Goal: Task Accomplishment & Management: Manage account settings

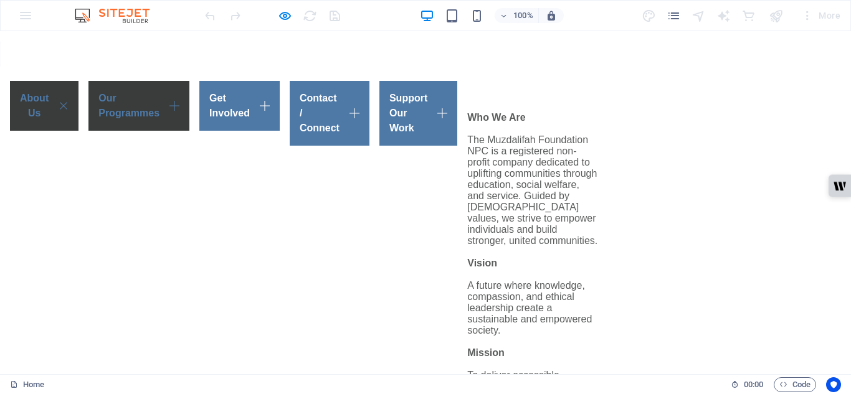
click at [189, 95] on link "Our Programmes" at bounding box center [138, 106] width 101 height 50
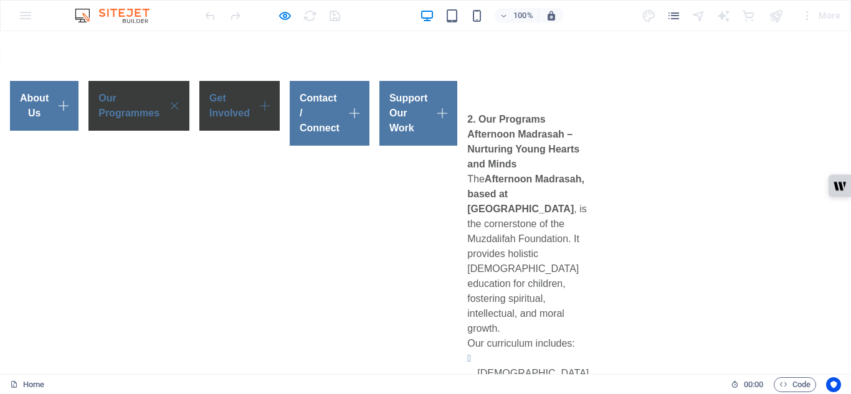
click at [280, 101] on link "Get Involved" at bounding box center [239, 106] width 80 height 50
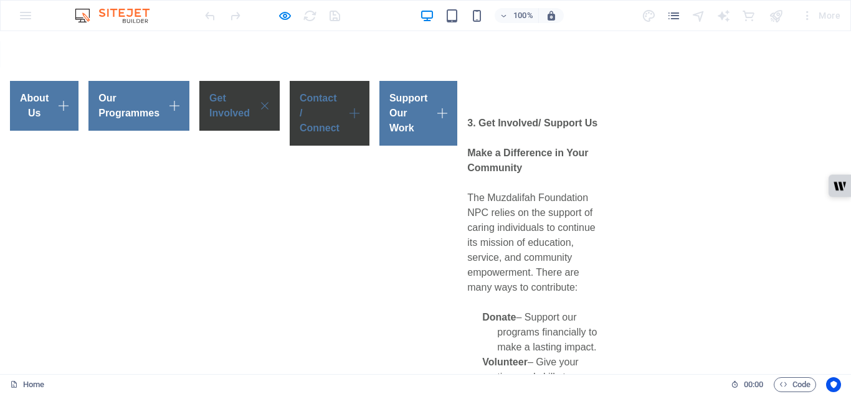
click at [370, 98] on link "Contact / Connect" at bounding box center [330, 113] width 80 height 65
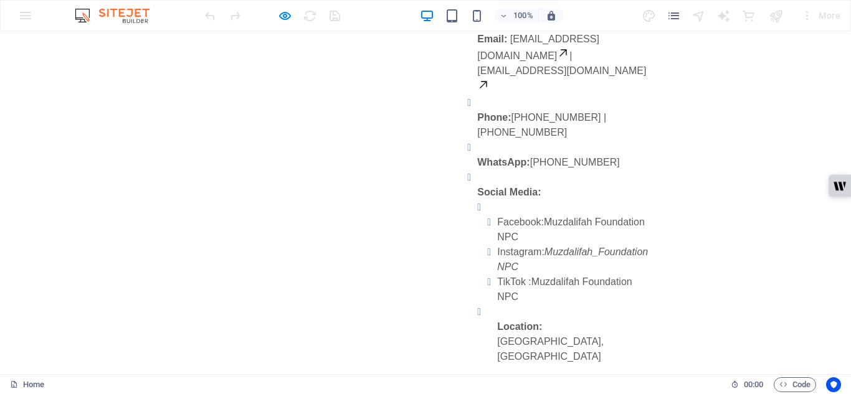
scroll to position [217, 0]
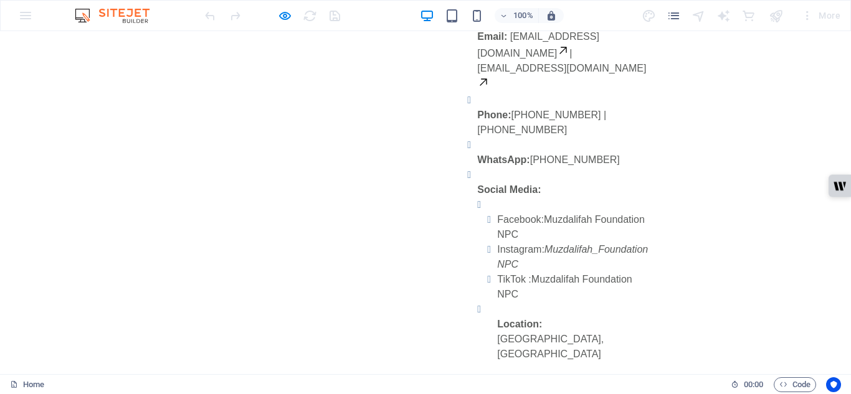
click at [477, 59] on link "[EMAIL_ADDRESS][DOMAIN_NAME]" at bounding box center [538, 44] width 122 height 27
click at [477, 86] on link "[EMAIL_ADDRESS][DOMAIN_NAME]" at bounding box center [561, 76] width 169 height 27
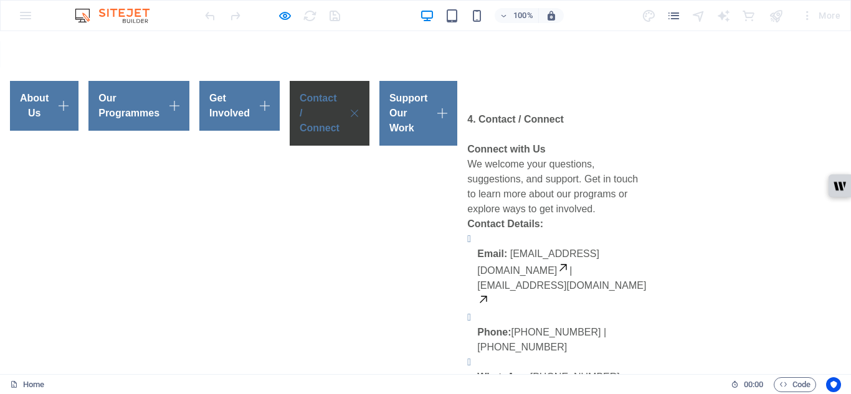
click at [85, 15] on img at bounding box center [118, 15] width 93 height 15
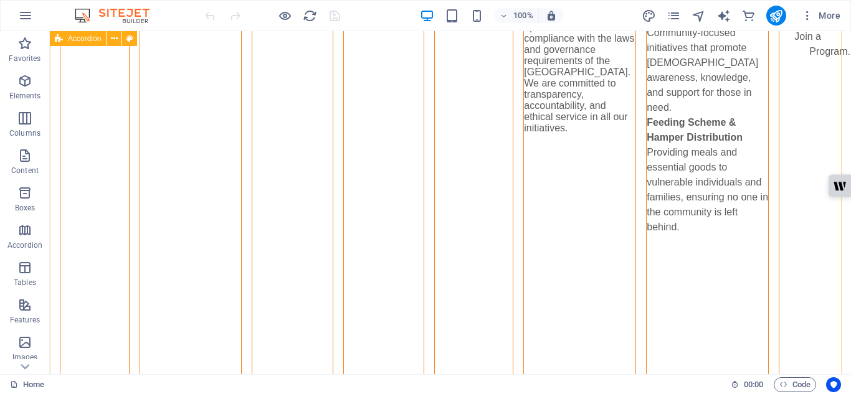
scroll to position [1234, 0]
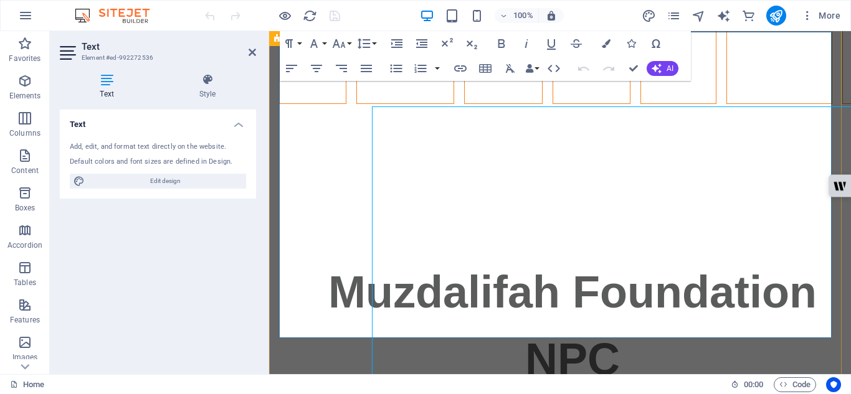
scroll to position [1160, 0]
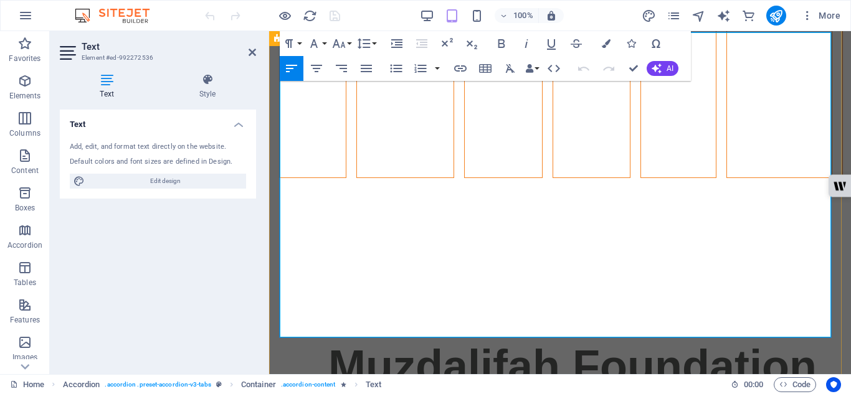
click at [549, 128] on icon "button" at bounding box center [544, 132] width 15 height 15
click at [459, 69] on icon "button" at bounding box center [460, 68] width 12 height 6
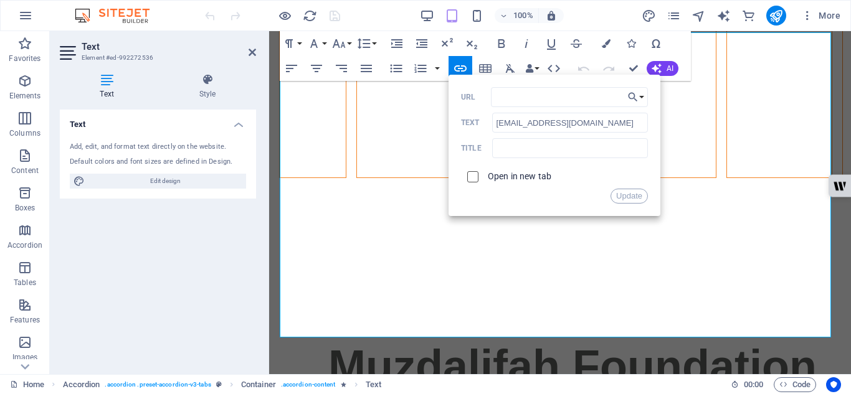
click at [473, 175] on input "checkbox" at bounding box center [470, 174] width 11 height 11
checkbox input "true"
click at [550, 92] on input "URL" at bounding box center [569, 97] width 157 height 20
type input "admin@muzdalifahfoundationpc.or"
click at [622, 195] on button "Update" at bounding box center [629, 196] width 37 height 15
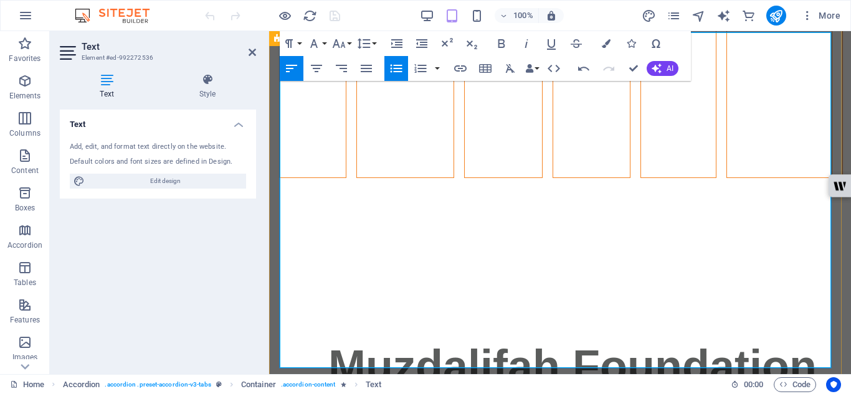
drag, startPoint x: 305, startPoint y: 194, endPoint x: 293, endPoint y: 187, distance: 14.0
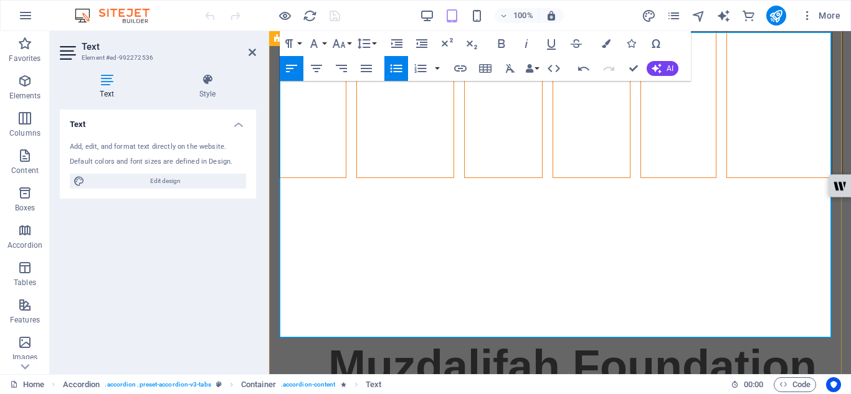
type input "[EMAIL_ADDRESS][DOMAIN_NAME]"
checkbox input "false"
click at [463, 72] on icon "button" at bounding box center [460, 68] width 12 height 6
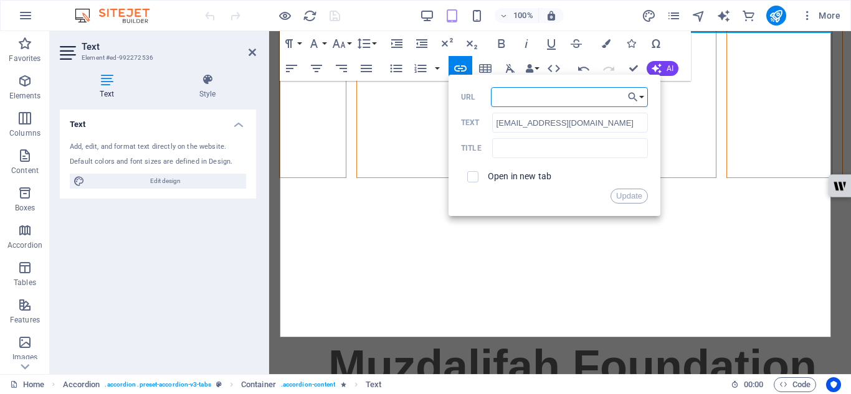
click at [542, 98] on input "URL" at bounding box center [569, 97] width 157 height 20
type input "[EMAIL_ADDRESS][DOMAIN_NAME]"
click at [471, 176] on input "checkbox" at bounding box center [470, 174] width 11 height 11
checkbox input "true"
click at [624, 196] on button "Update" at bounding box center [629, 196] width 37 height 15
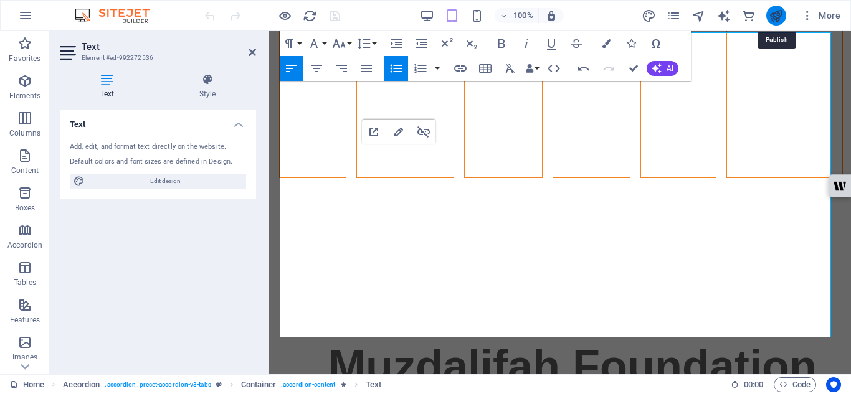
click at [773, 17] on icon "publish" at bounding box center [776, 16] width 14 height 14
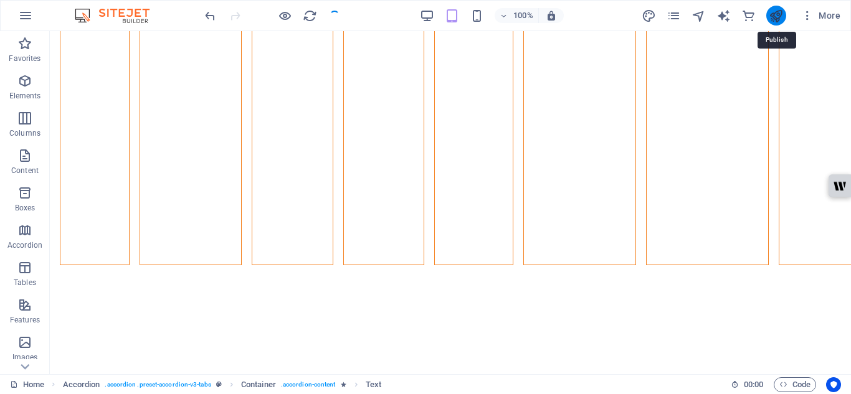
scroll to position [1234, 0]
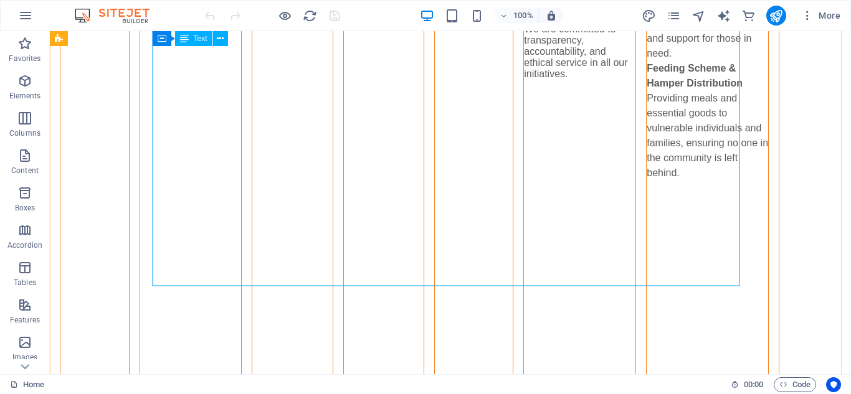
scroll to position [1314, 0]
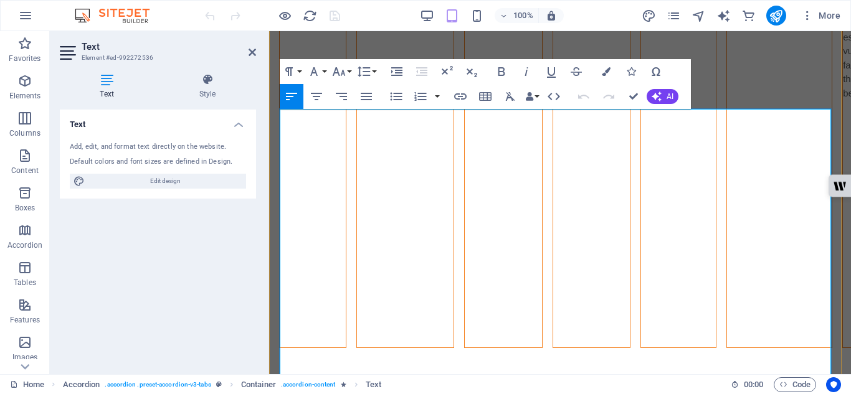
scroll to position [1084, 0]
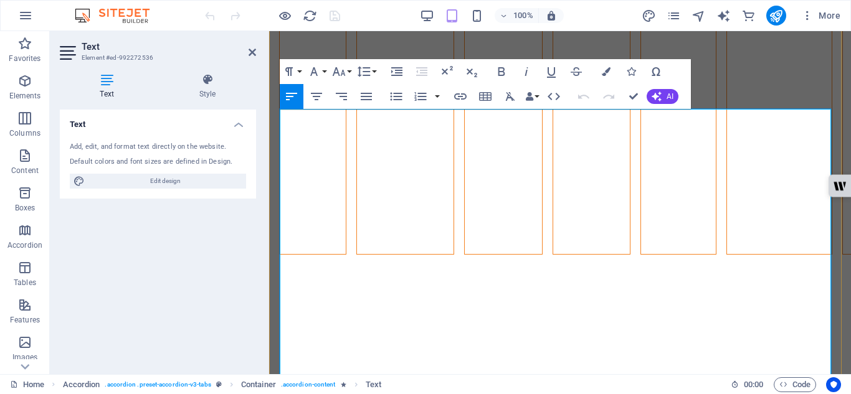
drag, startPoint x: 463, startPoint y: 93, endPoint x: 182, endPoint y: 242, distance: 318.3
click at [463, 93] on icon "button" at bounding box center [460, 96] width 15 height 15
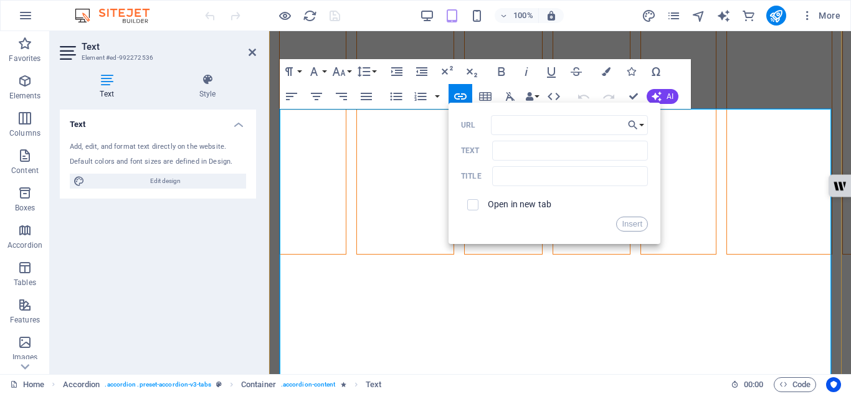
drag, startPoint x: 411, startPoint y: 292, endPoint x: 353, endPoint y: 294, distance: 58.0
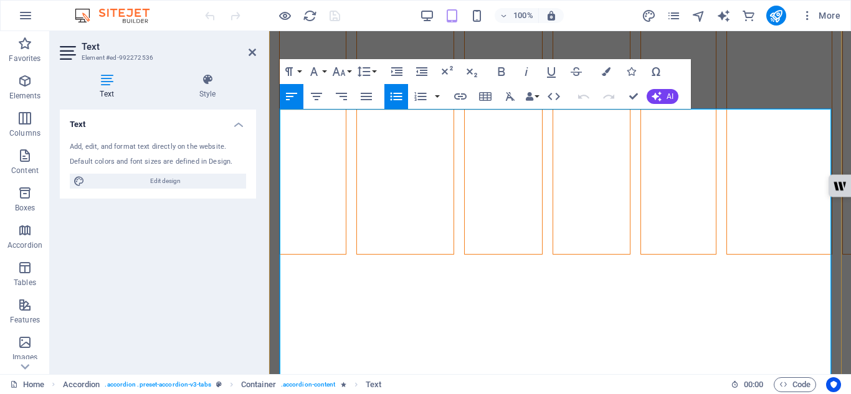
copy p "[PHONE_NUMBER]"
click at [454, 95] on icon "button" at bounding box center [460, 96] width 15 height 15
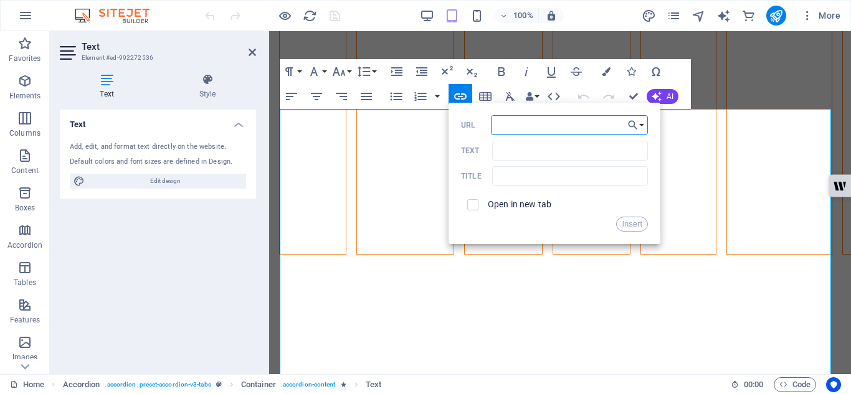
paste input "[PHONE_NUMBER]"
type input "[PHONE_NUMBER]"
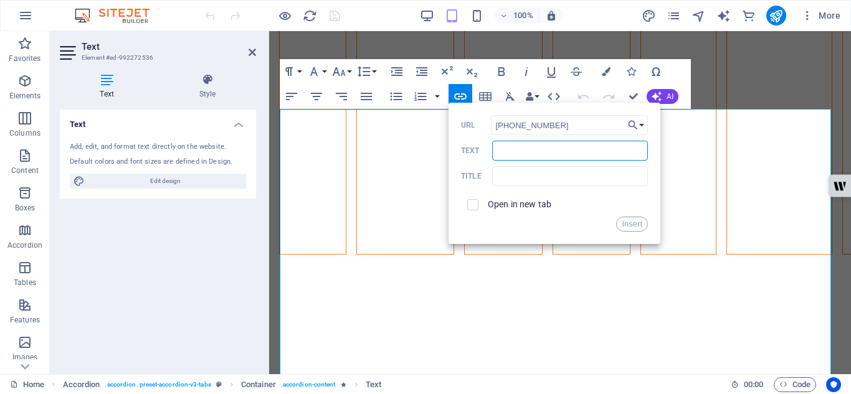
click at [511, 153] on input "Text" at bounding box center [570, 151] width 156 height 20
click at [475, 202] on input "checkbox" at bounding box center [470, 203] width 11 height 11
checkbox input "true"
click at [632, 220] on button "Insert" at bounding box center [632, 224] width 32 height 15
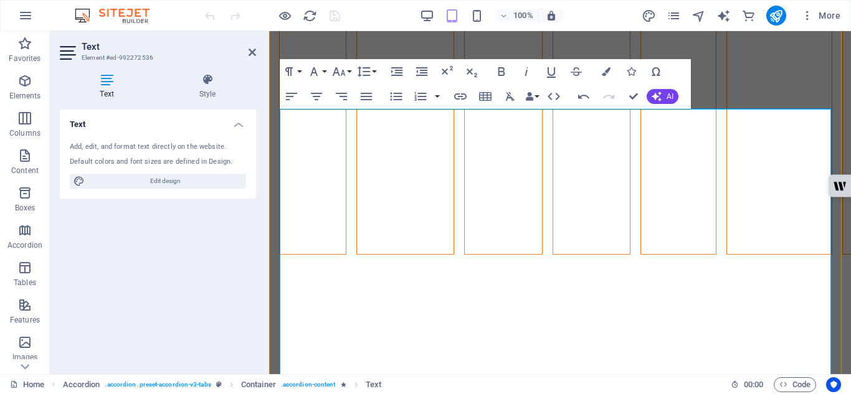
drag, startPoint x: 484, startPoint y: 295, endPoint x: 416, endPoint y: 293, distance: 67.9
click at [771, 18] on icon "publish" at bounding box center [776, 16] width 14 height 14
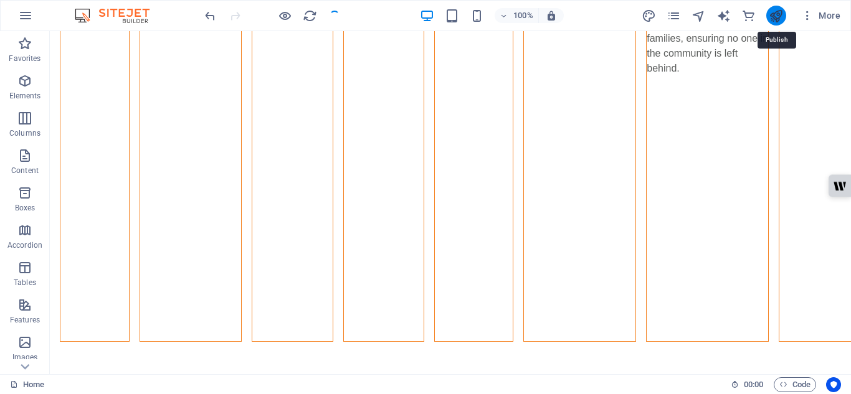
scroll to position [1153, 0]
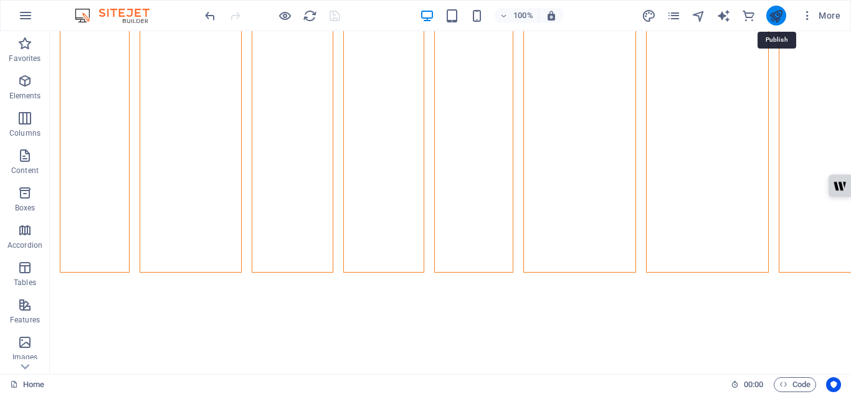
click at [771, 18] on icon "publish" at bounding box center [776, 16] width 14 height 14
